Goal: Navigation & Orientation: Find specific page/section

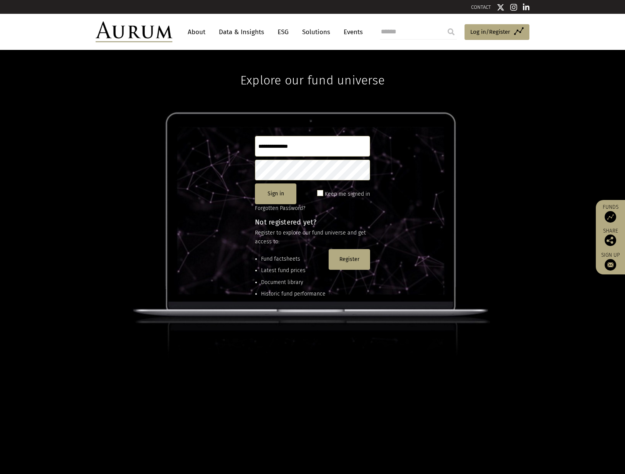
click at [197, 33] on link "About" at bounding box center [196, 32] width 25 height 14
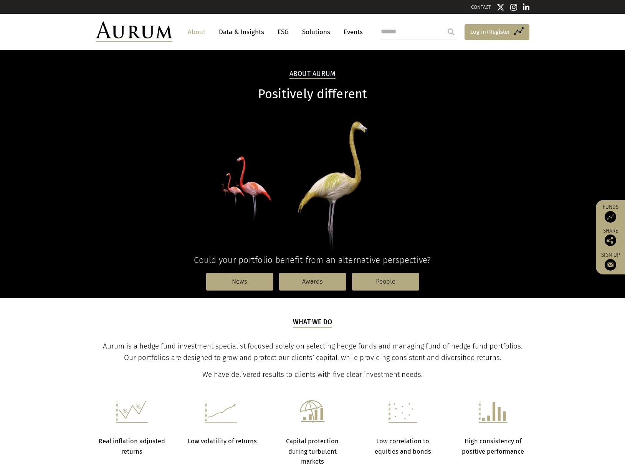
click at [484, 33] on span "Log in/Register" at bounding box center [490, 31] width 40 height 9
